Goal: Navigation & Orientation: Find specific page/section

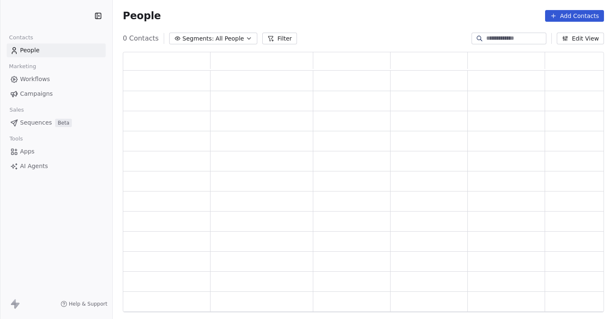
scroll to position [254, 475]
click at [50, 80] on link "Workflows" at bounding box center [56, 79] width 99 height 14
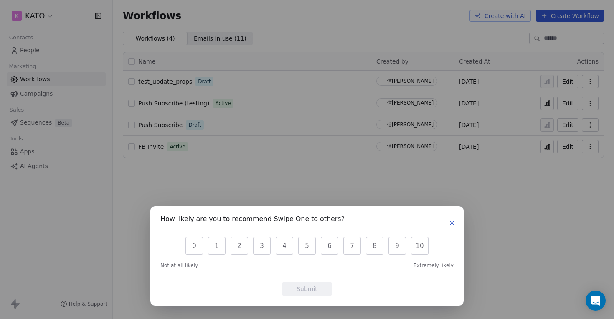
click at [449, 223] on icon "button" at bounding box center [452, 222] width 7 height 7
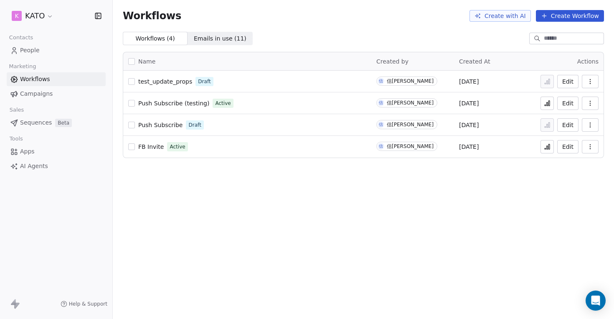
click at [191, 99] on link "Push Subscribe (testing)" at bounding box center [173, 103] width 71 height 8
click at [185, 101] on span "Push Subscribe (testing)" at bounding box center [173, 103] width 71 height 7
click at [146, 147] on span "FB Invite" at bounding box center [150, 146] width 25 height 7
